Goal: Use online tool/utility: Utilize a website feature to perform a specific function

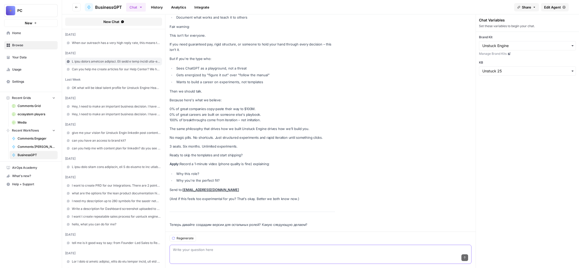
click at [217, 247] on textarea at bounding box center [320, 249] width 295 height 5
click at [119, 24] on span "New Chat" at bounding box center [111, 21] width 16 height 5
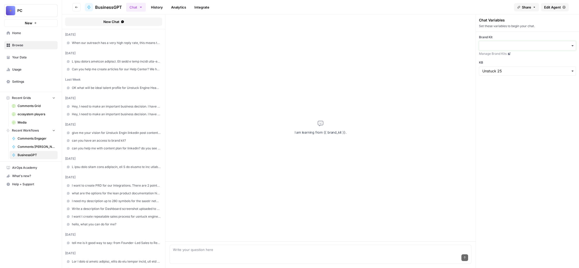
click at [525, 48] on input "Brand Kit" at bounding box center [527, 45] width 90 height 5
click at [518, 87] on div "Unstuck Engine" at bounding box center [530, 85] width 87 height 10
click at [521, 74] on input "KB" at bounding box center [527, 70] width 90 height 5
click at [524, 154] on div "Test ID: 507" at bounding box center [530, 146] width 83 height 15
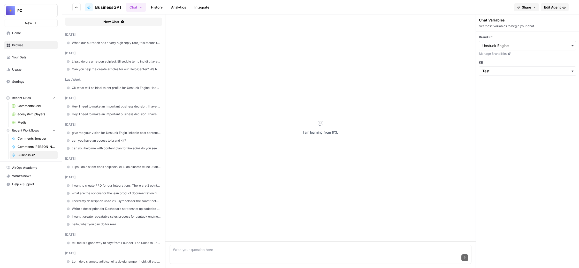
click at [513, 76] on div "button" at bounding box center [527, 70] width 97 height 9
click at [516, 163] on span "Unstuck 25" at bounding box center [508, 160] width 20 height 5
click at [216, 252] on div "Send" at bounding box center [320, 257] width 295 height 11
paste textarea "text [name], we’re mates in the [PERSON_NAME]. cool being connected here too. d…"
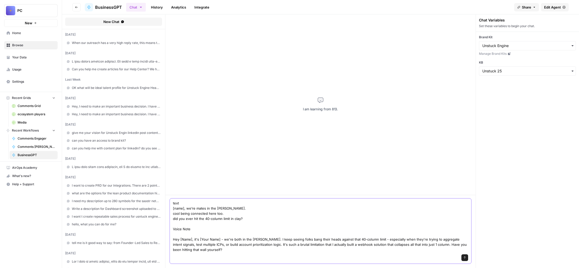
drag, startPoint x: 220, startPoint y: 167, endPoint x: 193, endPoint y: 162, distance: 27.8
click at [193, 195] on div "text [name], we’re mates in the [PERSON_NAME]. cool being connected here too. d…" at bounding box center [320, 231] width 310 height 73
click at [201, 200] on textarea "Outreach [name], we’re mates in the [PERSON_NAME]. cool being connected here to…" at bounding box center [320, 226] width 295 height 52
click at [207, 200] on textarea "Outreach [name], we’re mates in the [PERSON_NAME]. cool being connected here to…" at bounding box center [320, 226] width 295 height 52
paste textarea "Loremi, dol sitam cons adipis elitseddoe temporinc. Ut la etdolor magnaali, eni…"
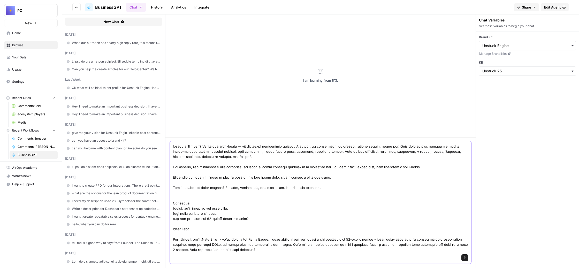
scroll to position [297, 0]
type textarea "Loremi, dol sitam cons adipis elitseddoe temporinc. Ut la etdolor magnaali, eni…"
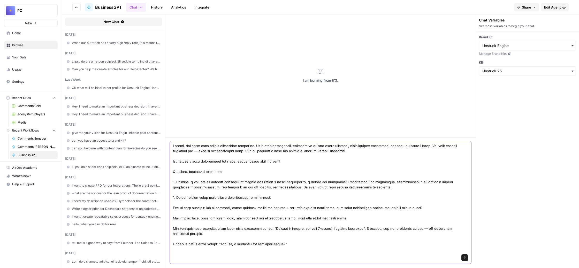
click at [465, 256] on icon "submit" at bounding box center [464, 257] width 2 height 3
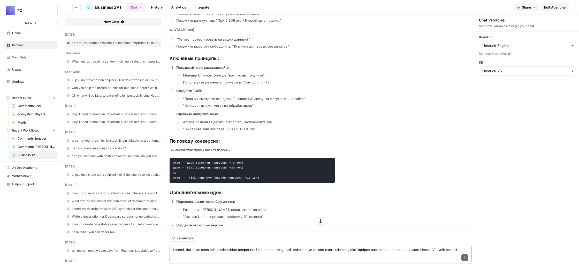
scroll to position [482, 0]
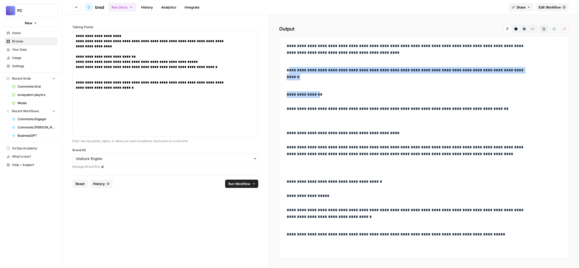
drag, startPoint x: 317, startPoint y: 93, endPoint x: 355, endPoint y: 118, distance: 45.9
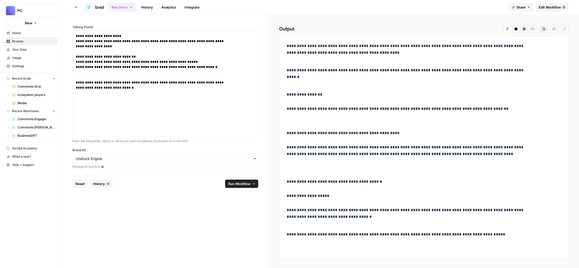
click at [315, 87] on p "**********" at bounding box center [405, 77] width 238 height 20
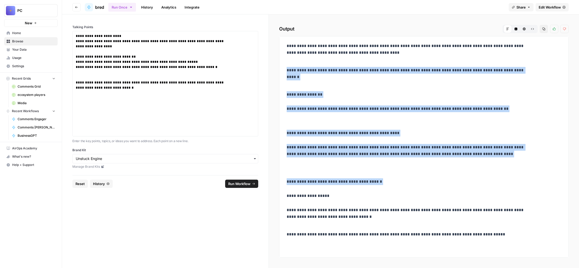
drag, startPoint x: 315, startPoint y: 93, endPoint x: 389, endPoint y: 225, distance: 151.1
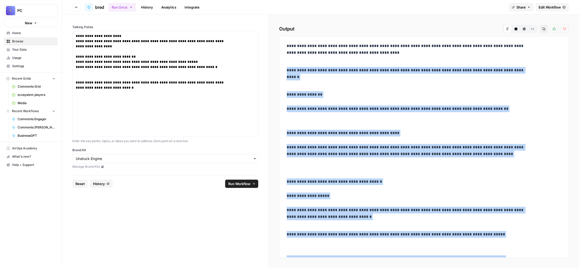
drag, startPoint x: 501, startPoint y: 224, endPoint x: 311, endPoint y: 91, distance: 231.1
copy div "**********"
click at [542, 30] on icon "button" at bounding box center [543, 28] width 3 height 3
click at [522, 30] on icon "button" at bounding box center [523, 28] width 3 height 3
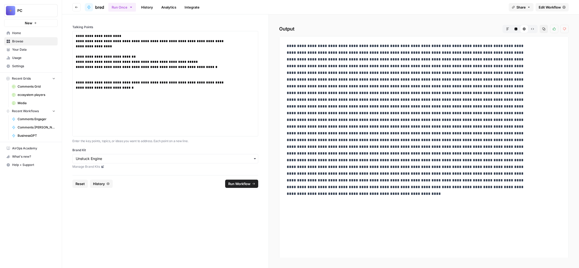
click at [528, 33] on button "Raw Output" at bounding box center [532, 29] width 8 height 8
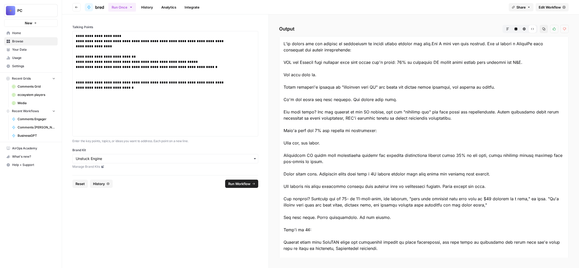
click at [539, 33] on button "Copy" at bounding box center [543, 29] width 8 height 8
